Goal: Communication & Community: Answer question/provide support

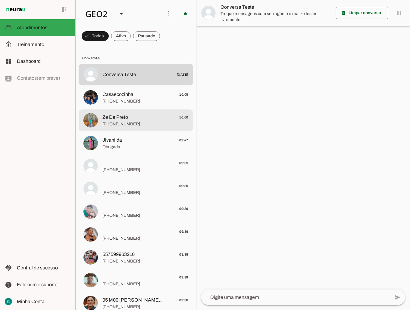
click at [124, 120] on span "Zé De Preto" at bounding box center [115, 117] width 26 height 7
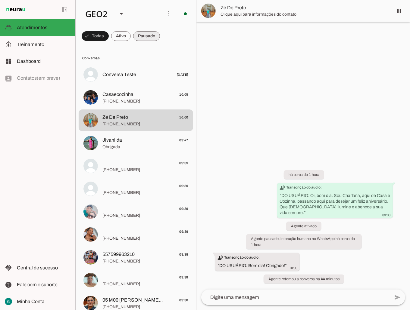
click at [150, 41] on span at bounding box center [146, 36] width 27 height 14
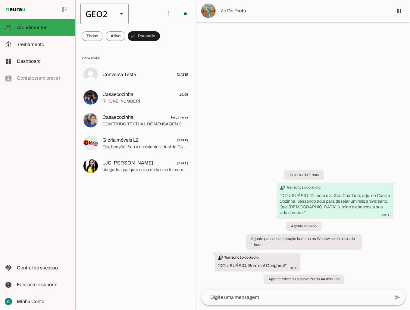
click at [100, 10] on div "GEO2" at bounding box center [96, 14] width 32 height 20
click at [165, 35] on slot at bounding box center [184, 38] width 39 height 7
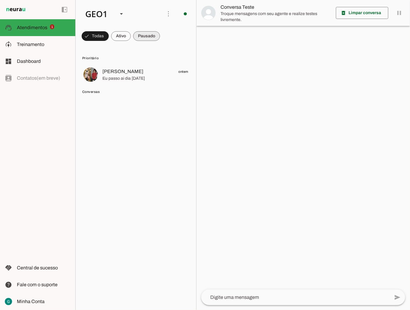
click at [148, 34] on span at bounding box center [146, 36] width 27 height 14
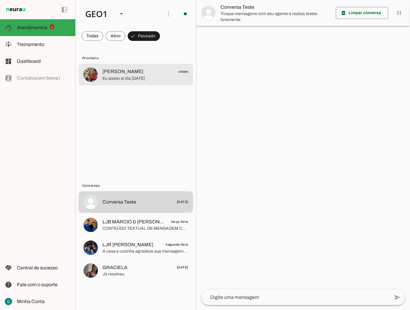
click at [136, 72] on span "[PERSON_NAME] ontem" at bounding box center [145, 72] width 86 height 8
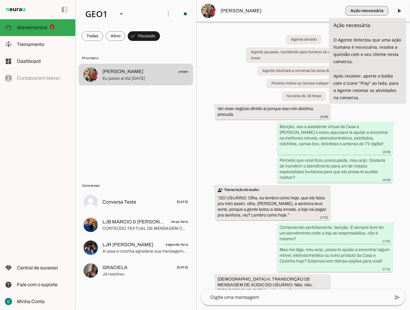
click at [373, 8] on span "button" at bounding box center [366, 11] width 43 height 14
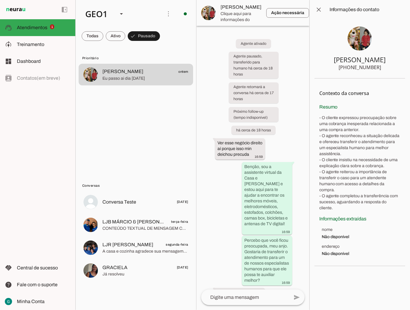
click at [312, 15] on span at bounding box center [319, 13] width 14 height 14
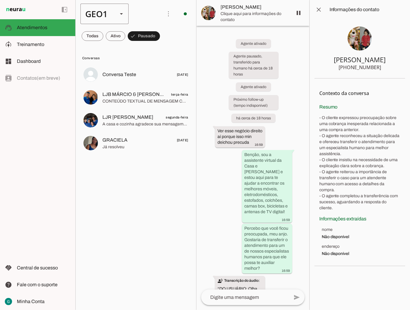
click at [110, 14] on div "GEO1" at bounding box center [96, 14] width 32 height 20
click at [165, 52] on slot at bounding box center [184, 55] width 39 height 7
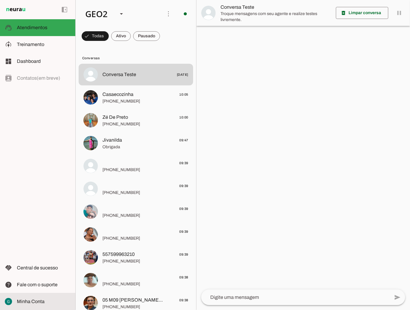
click at [42, 299] on span "Minha Conta" at bounding box center [31, 301] width 28 height 5
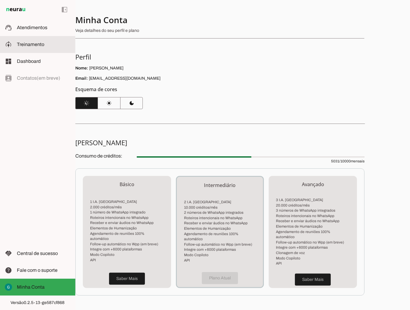
click at [35, 30] on slot at bounding box center [44, 27] width 54 height 7
